Goal: Register for event/course

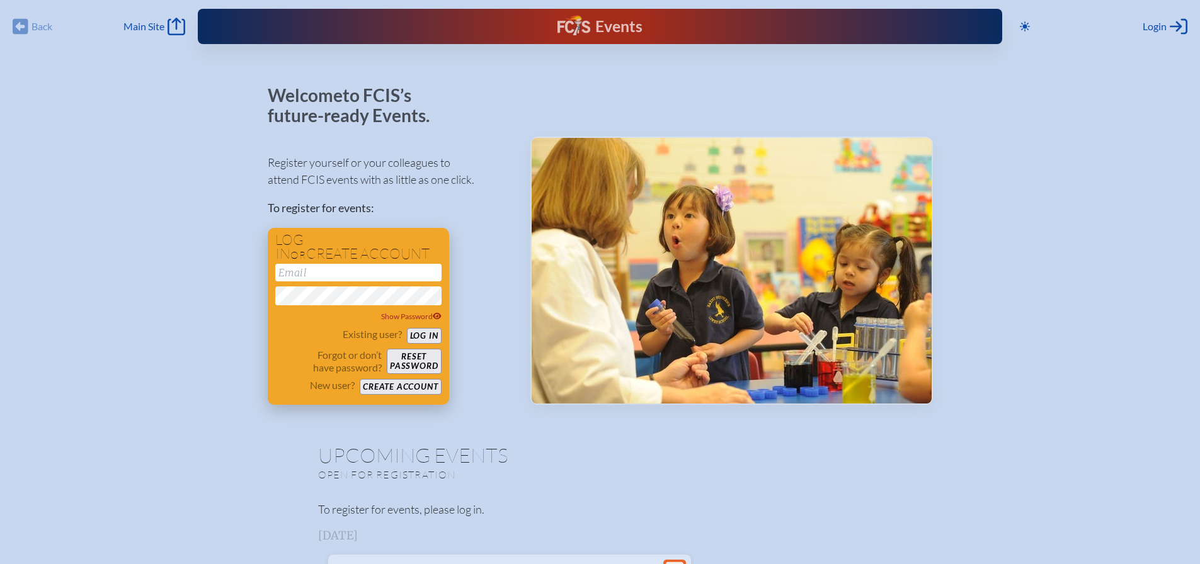
type input "[EMAIL_ADDRESS][DOMAIN_NAME]"
click at [418, 332] on button "Log in" at bounding box center [424, 336] width 35 height 16
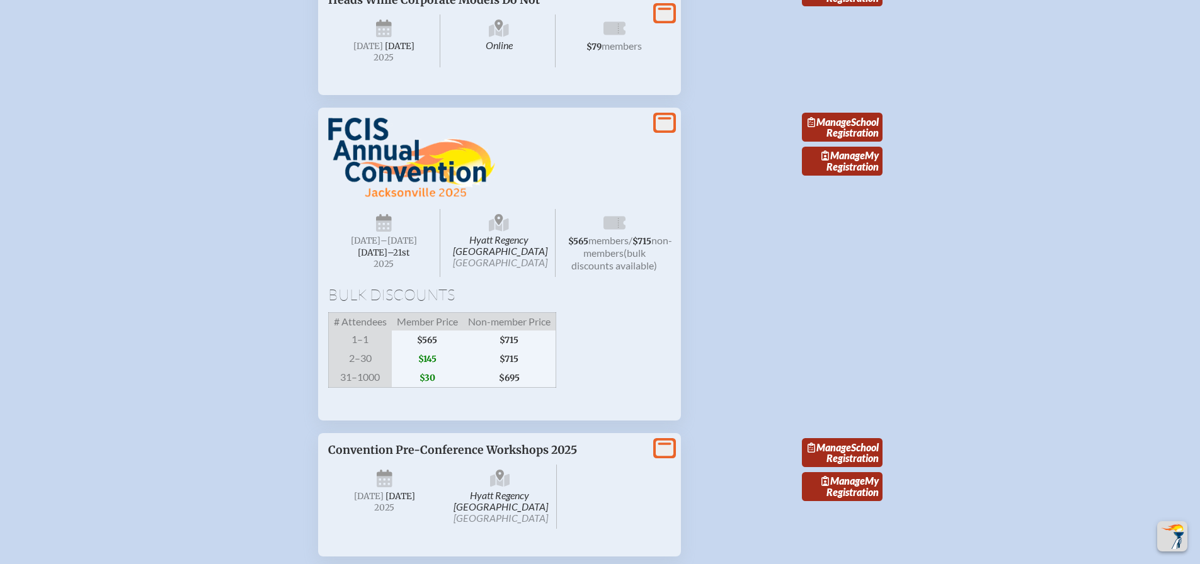
scroll to position [1791, 0]
click at [386, 257] on span "[DATE]–⁠21st" at bounding box center [384, 251] width 52 height 11
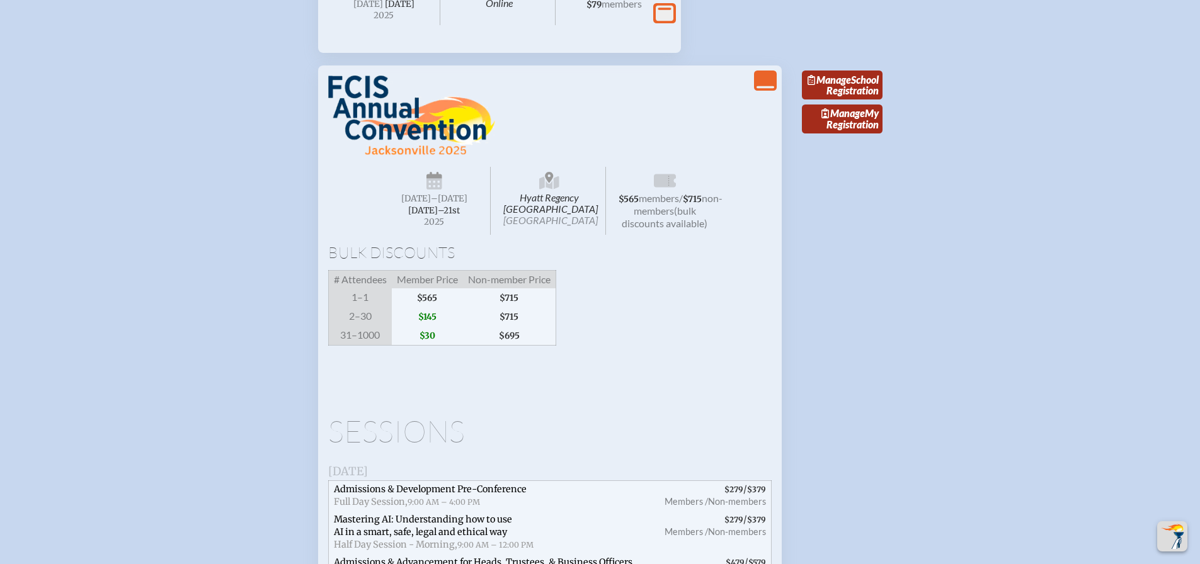
scroll to position [1786, 0]
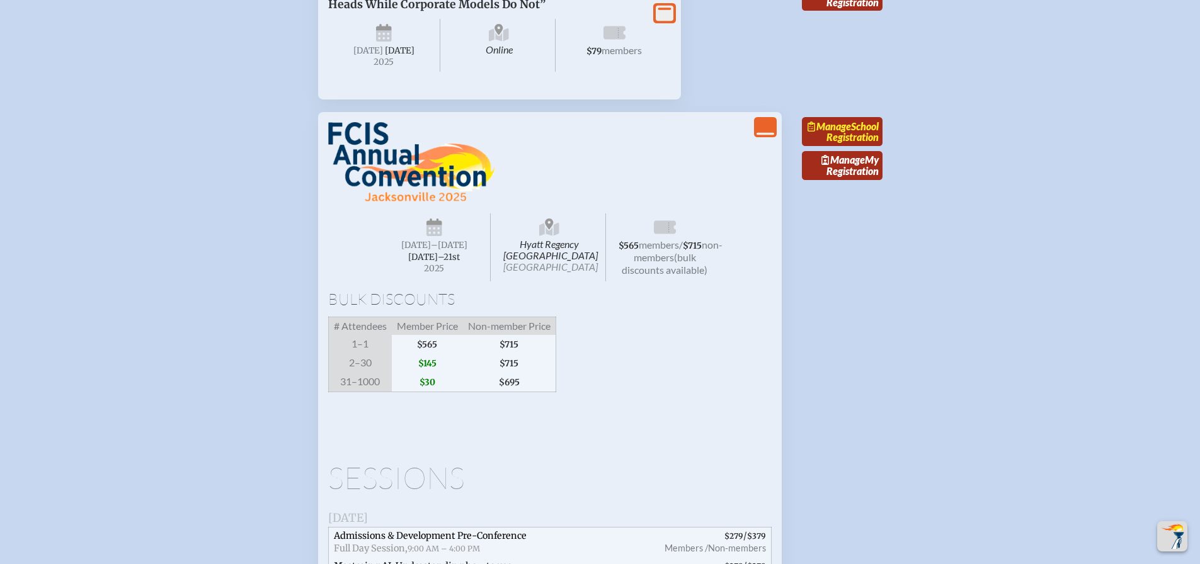
click at [869, 146] on link "Manage School Registration" at bounding box center [842, 131] width 81 height 29
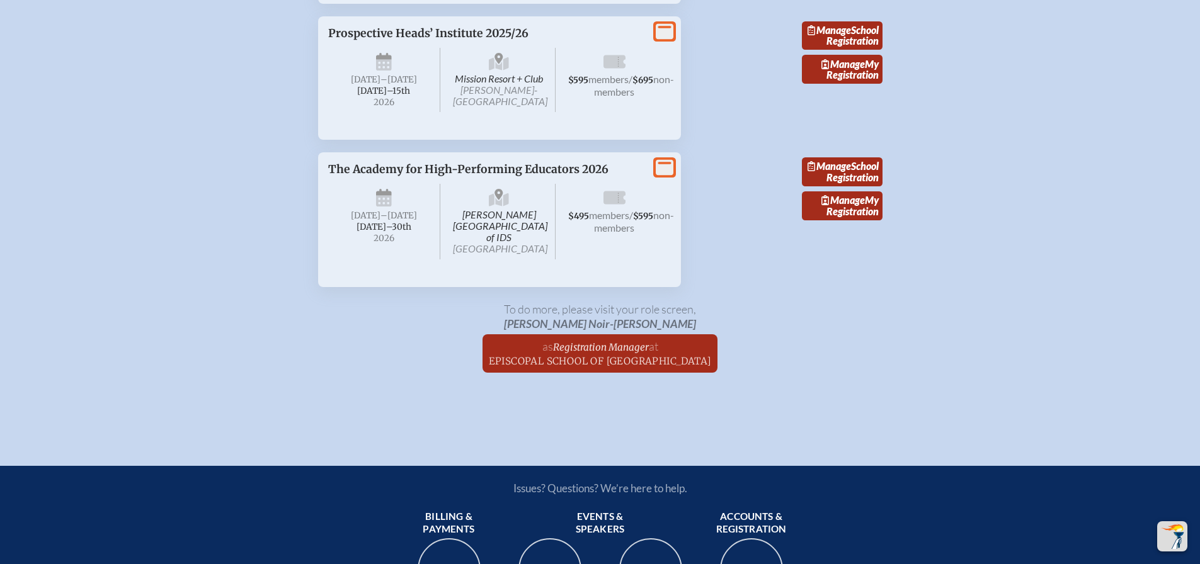
scroll to position [2935, 0]
